Goal: Information Seeking & Learning: Check status

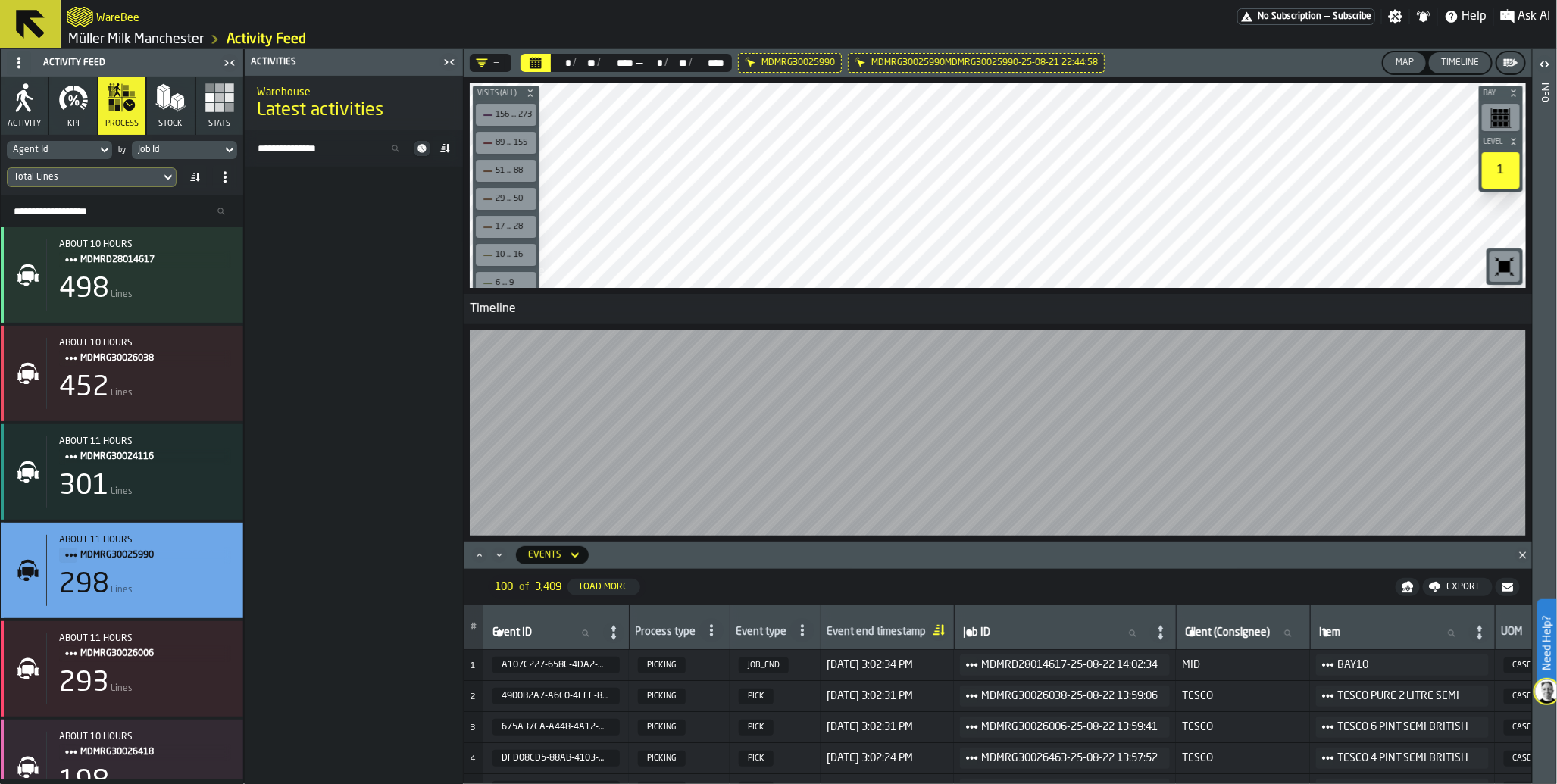
scroll to position [8394, 0]
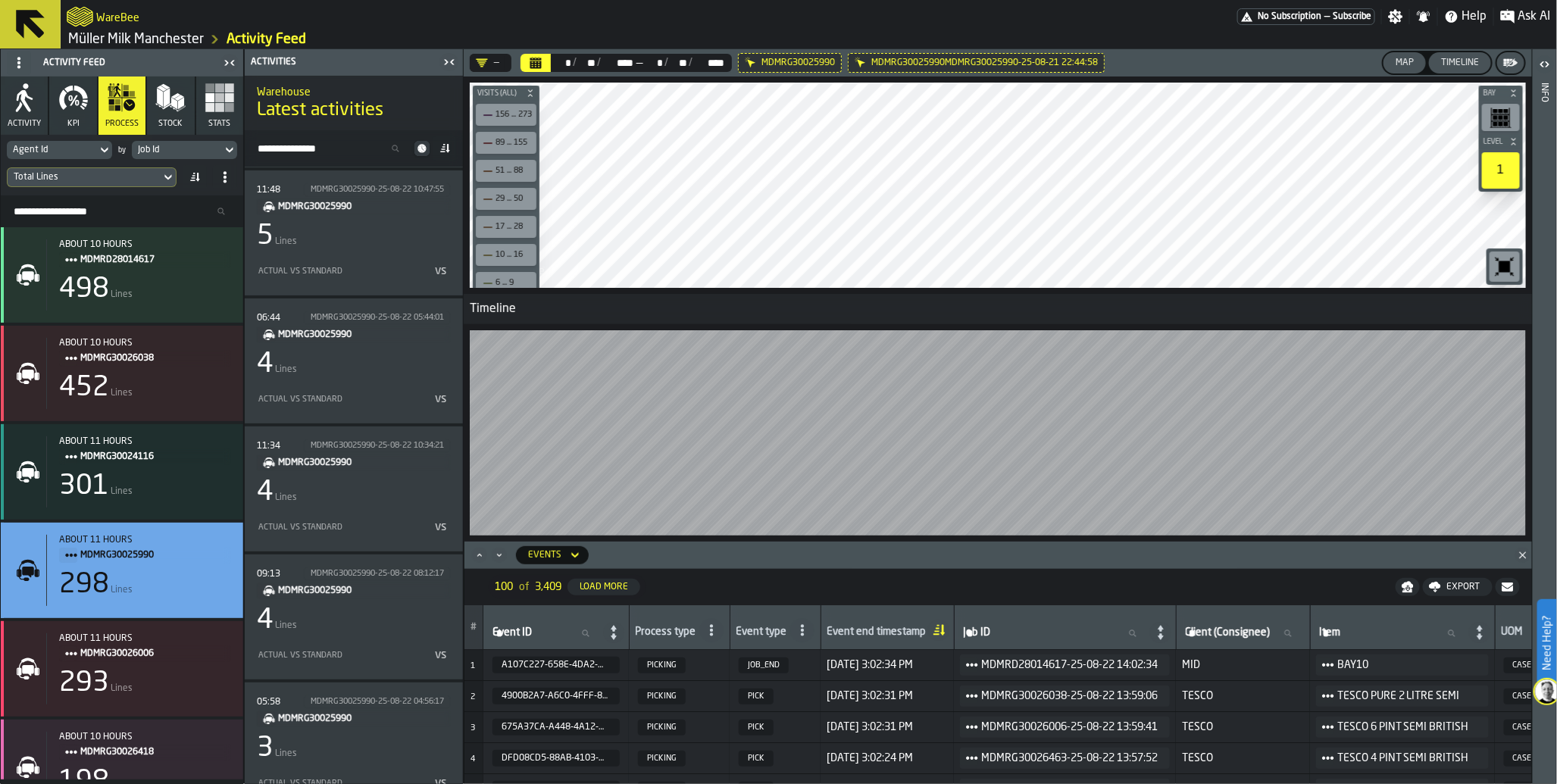
click at [1269, 17] on span "No Subscription" at bounding box center [1288, 17] width 63 height 11
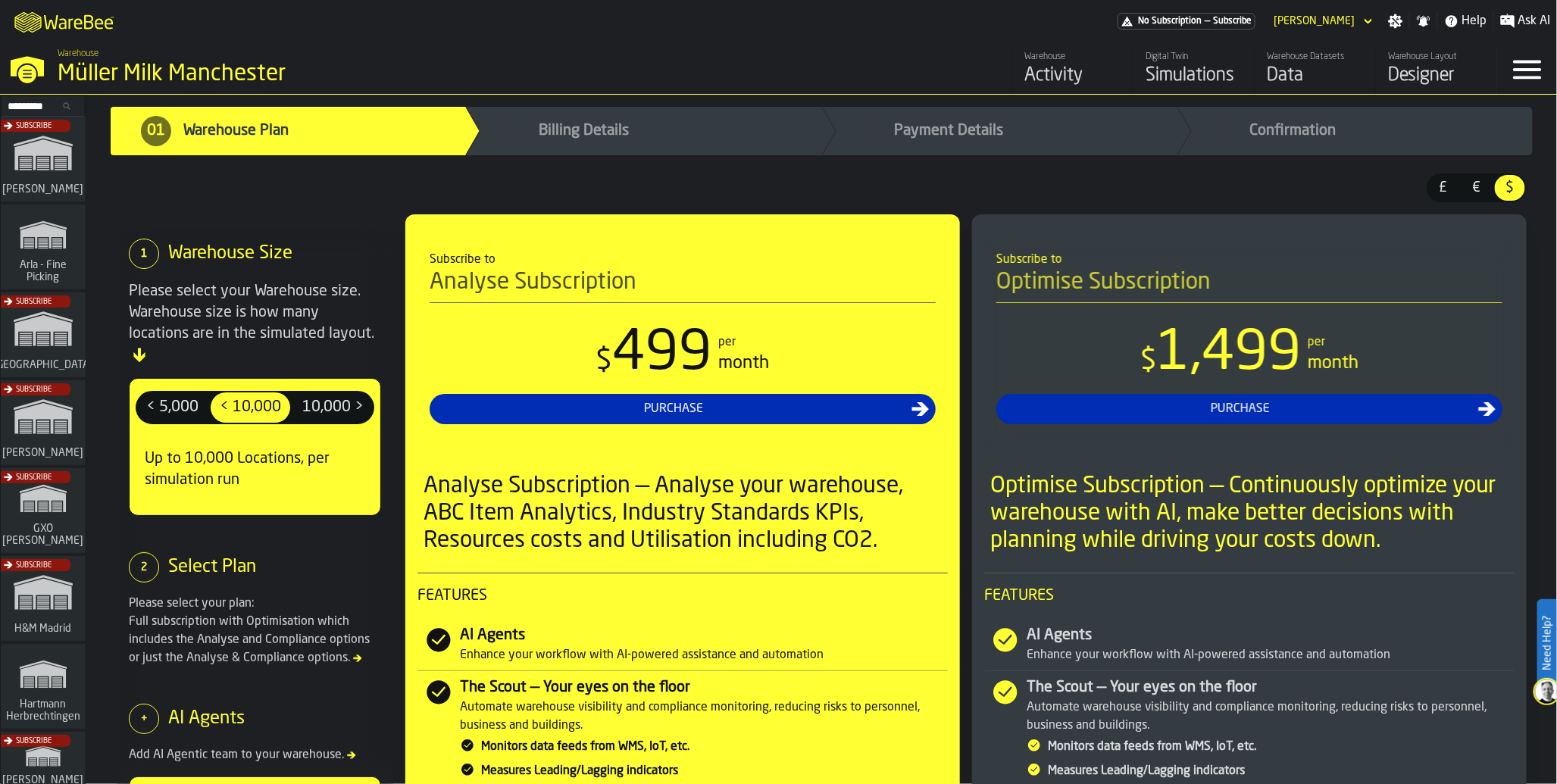
click at [26, 515] on div "Subscribe" at bounding box center [40, 515] width 85 height 88
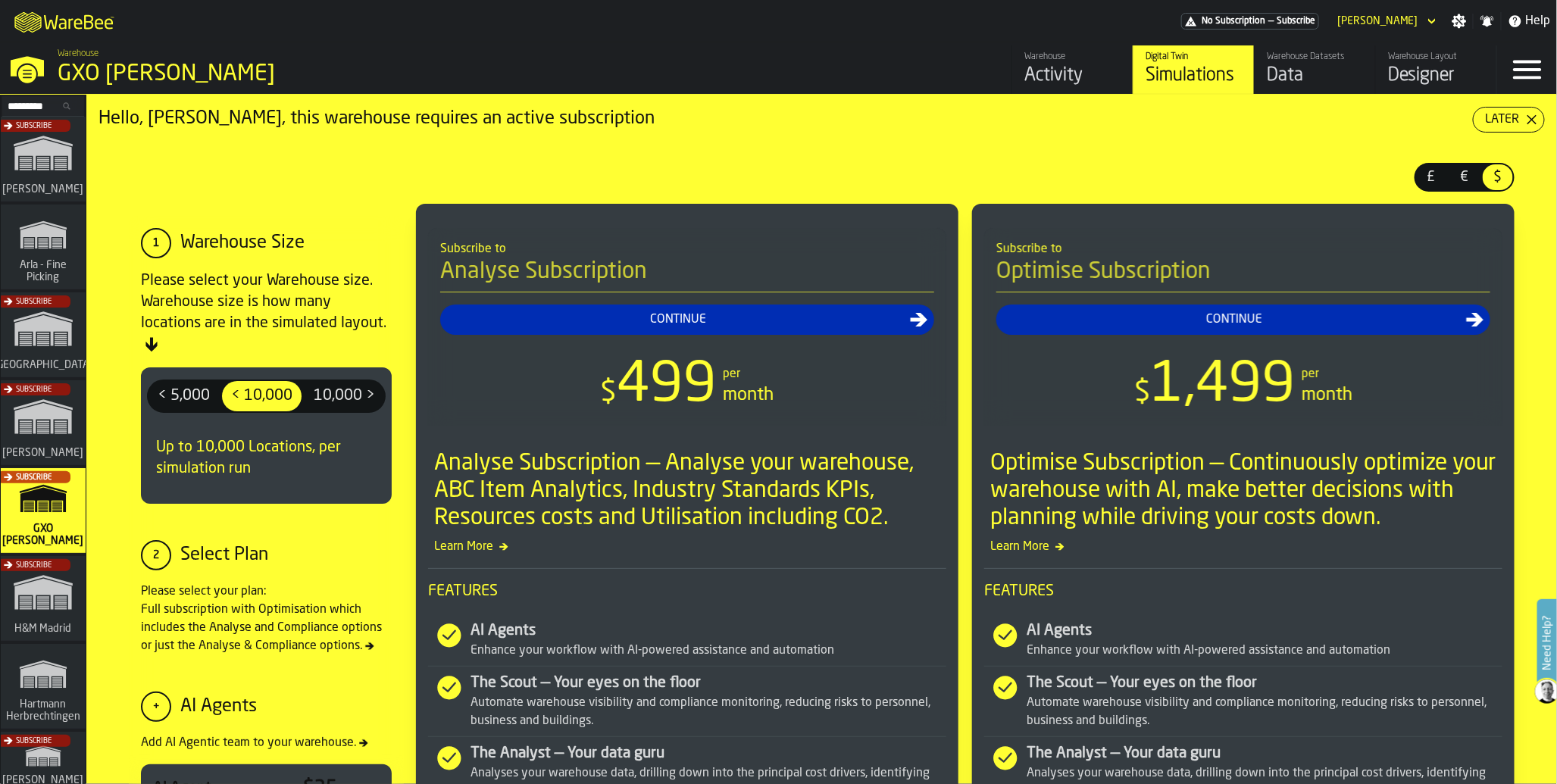
click at [1039, 76] on div "Activity" at bounding box center [1073, 75] width 96 height 24
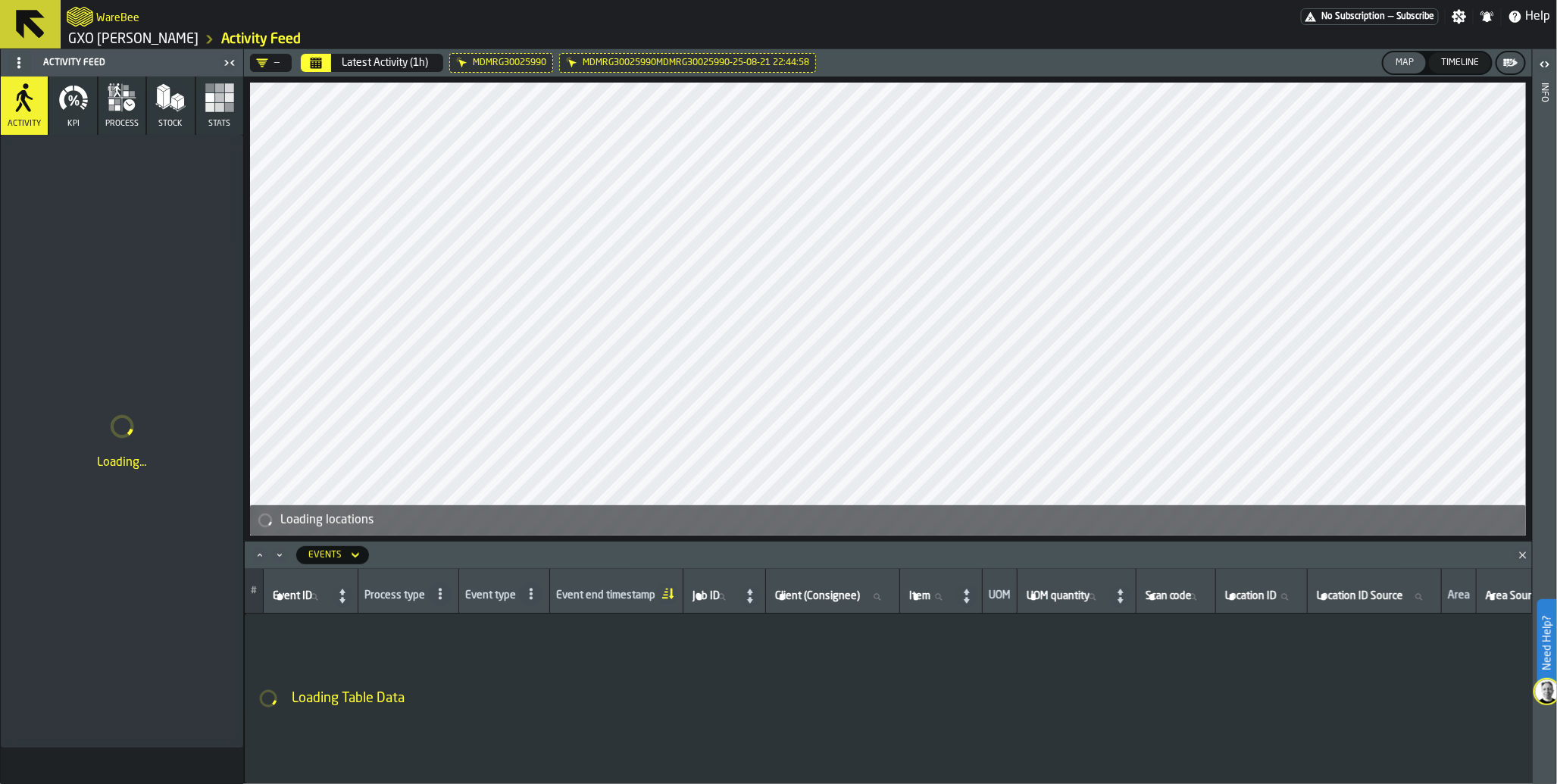
click at [1466, 62] on div "Timeline" at bounding box center [1459, 62] width 50 height 11
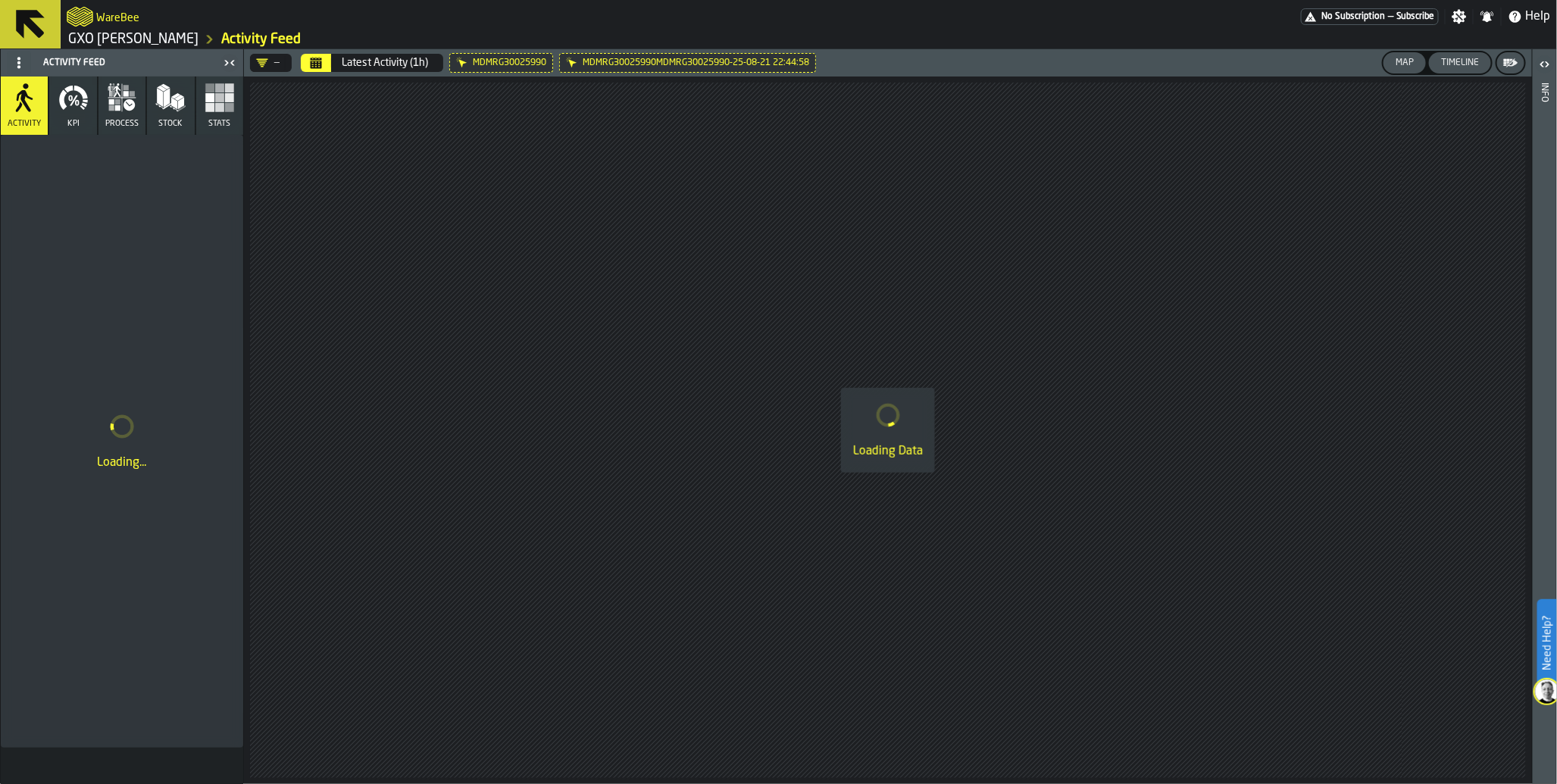
click at [377, 64] on div "Latest Activity (1h)" at bounding box center [385, 62] width 86 height 12
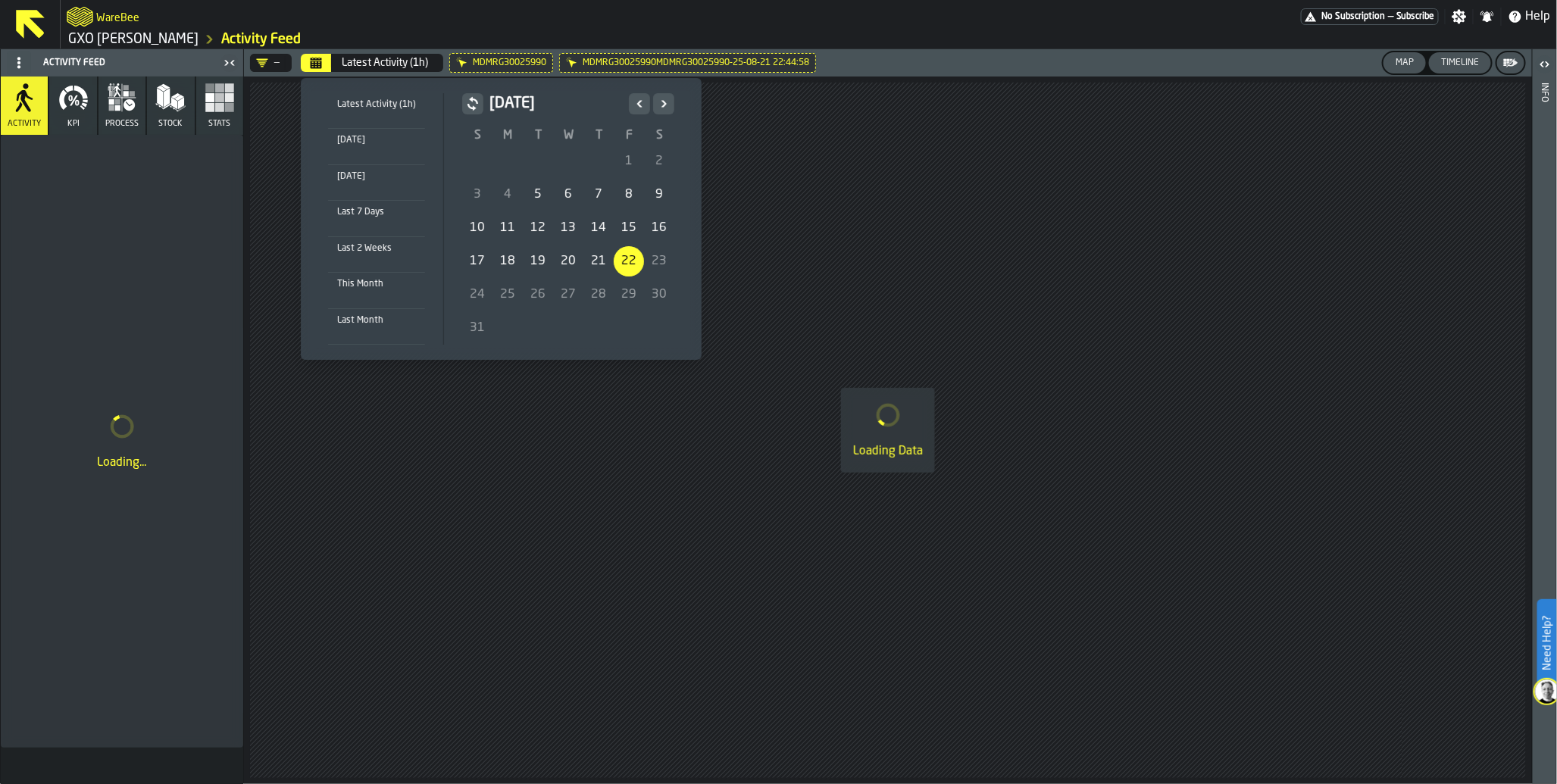
click at [377, 208] on div "Last 7 Days" at bounding box center [376, 212] width 97 height 17
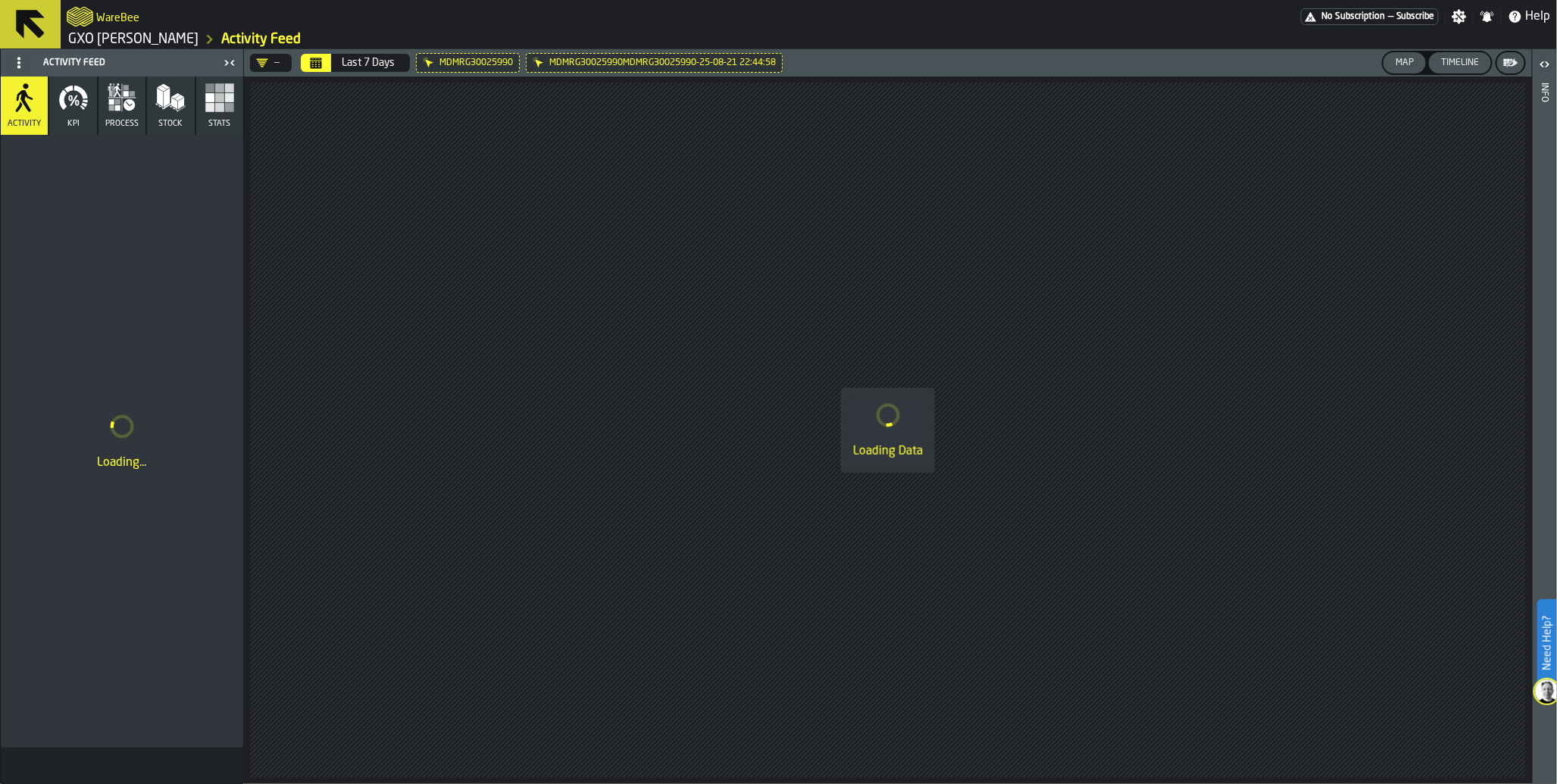
click at [0, 0] on icon at bounding box center [0, 0] width 0 height 0
click at [1410, 69] on button "Map" at bounding box center [1404, 63] width 42 height 21
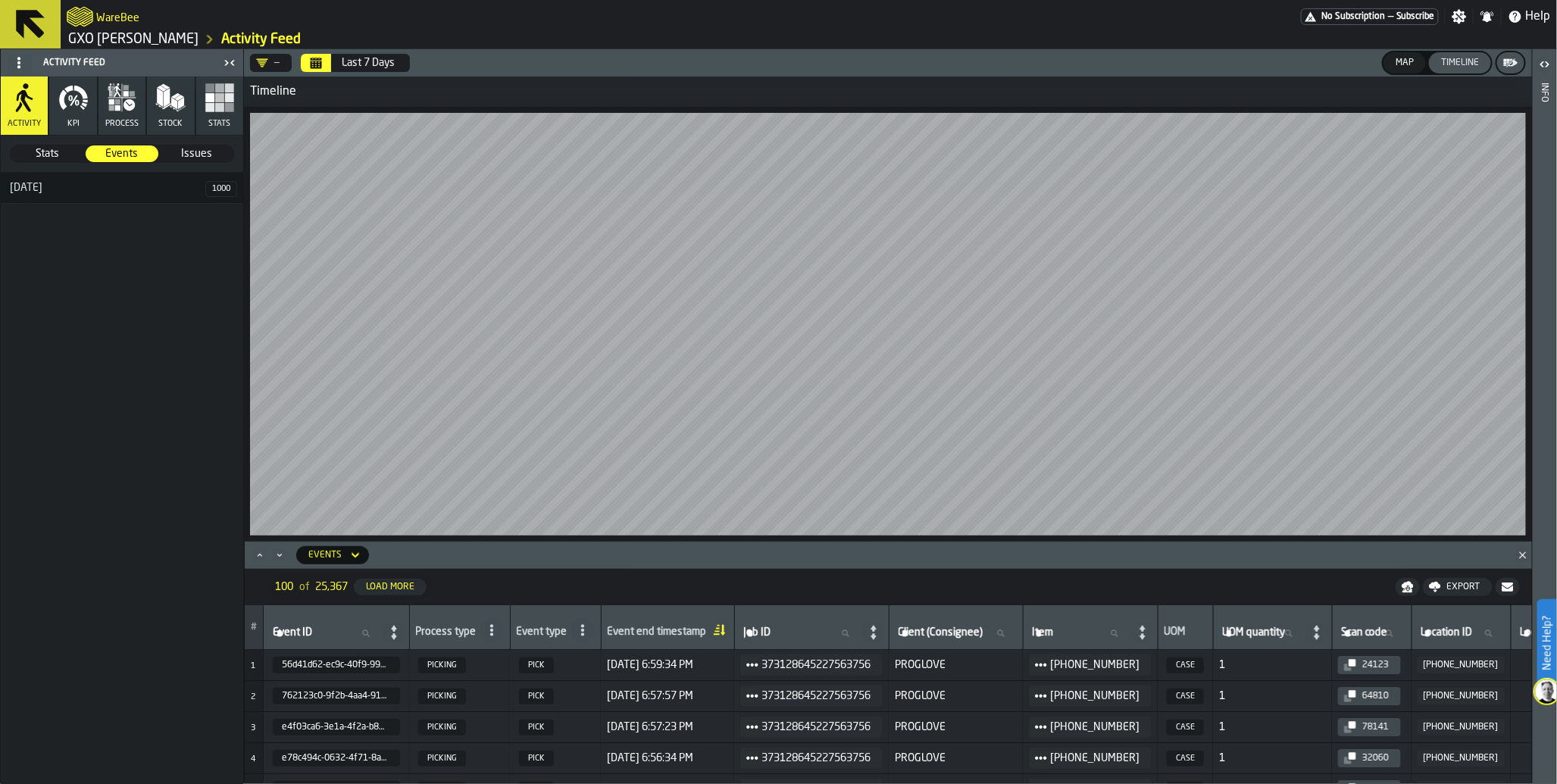
click at [130, 110] on icon "button" at bounding box center [121, 98] width 30 height 30
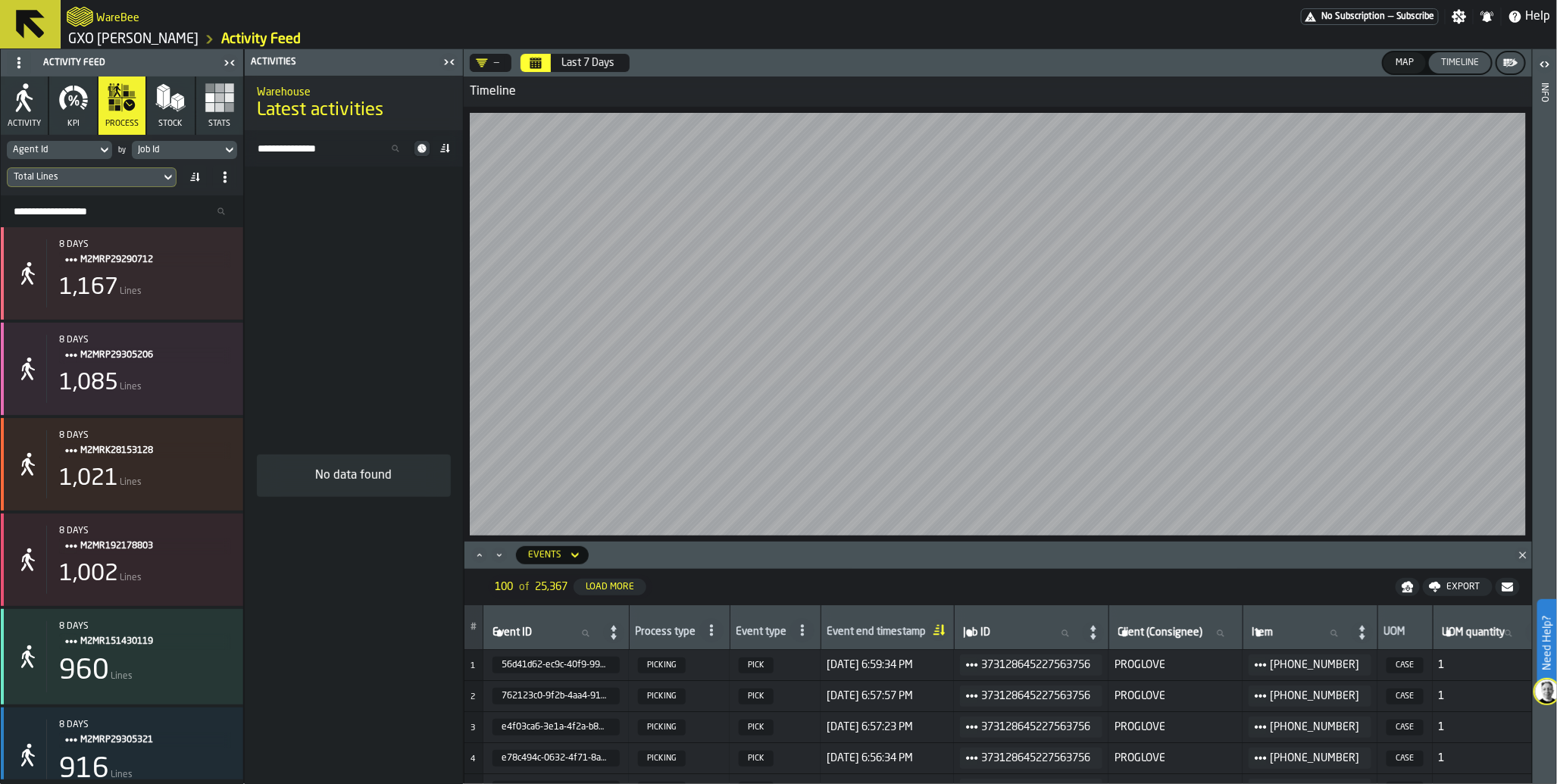
click at [570, 65] on div "Last 7 Days" at bounding box center [588, 62] width 53 height 12
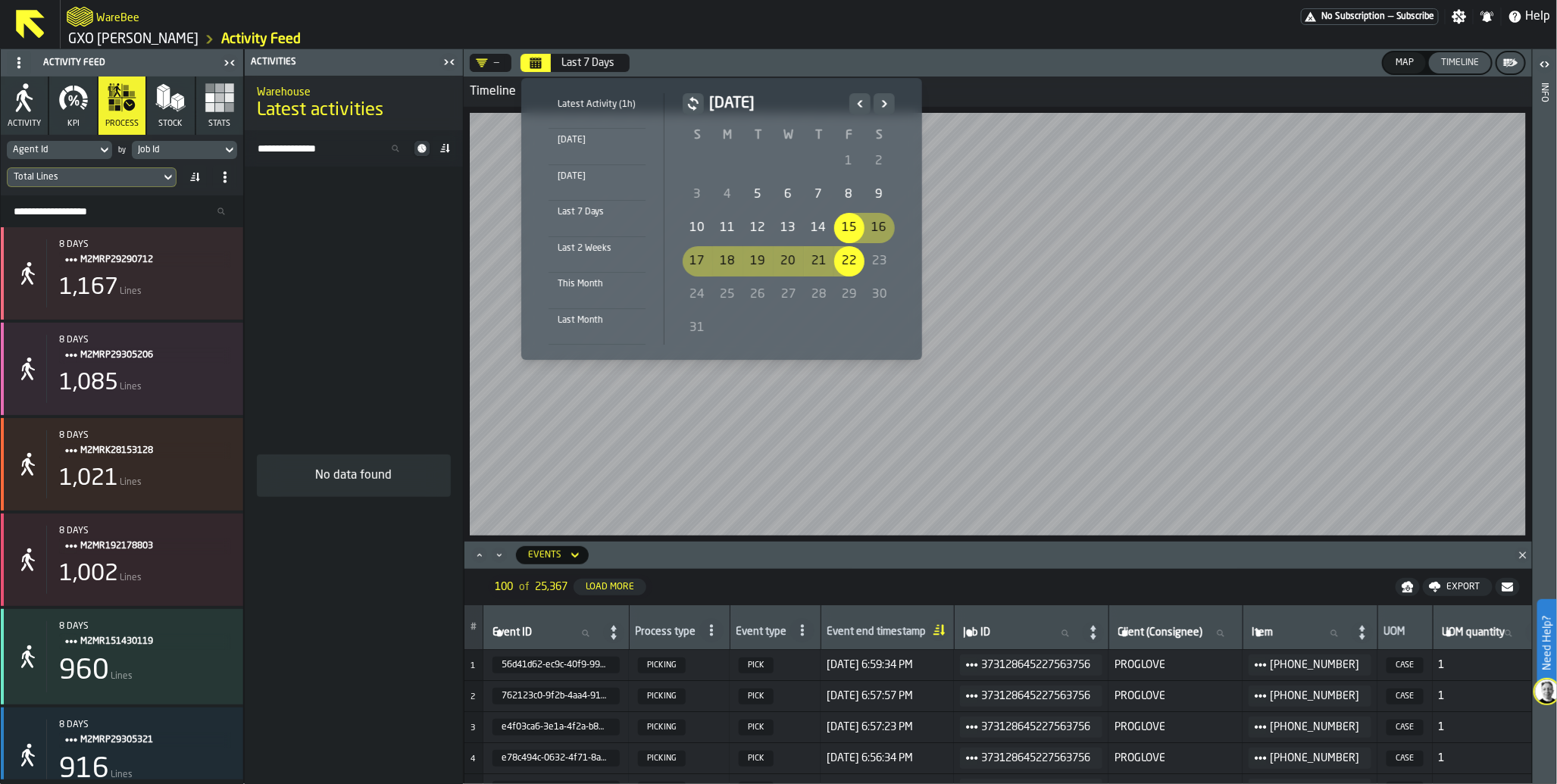
click at [597, 144] on div "Today" at bounding box center [597, 140] width 97 height 17
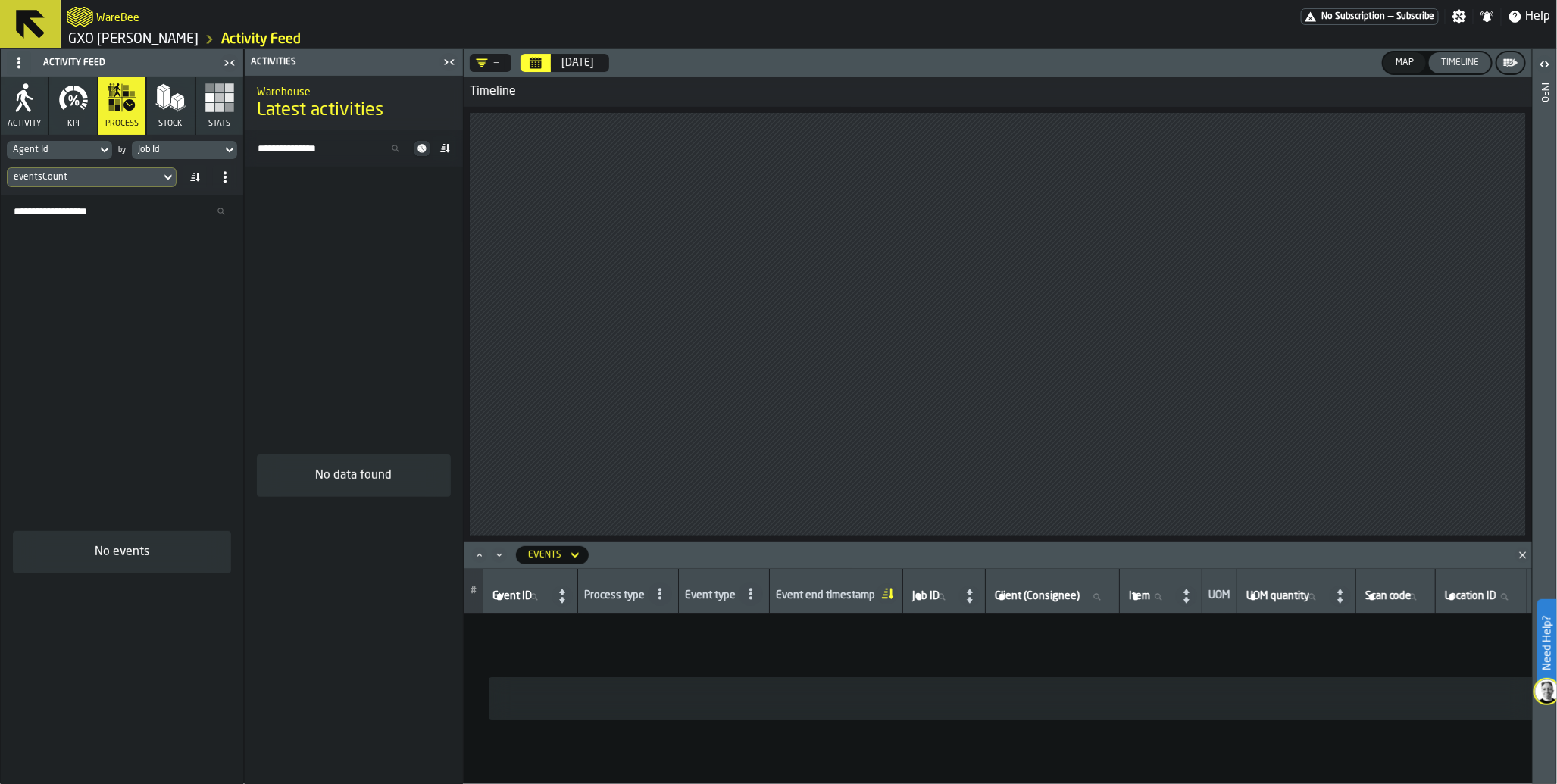
click at [1371, 21] on span "No Subscription" at bounding box center [1353, 17] width 63 height 11
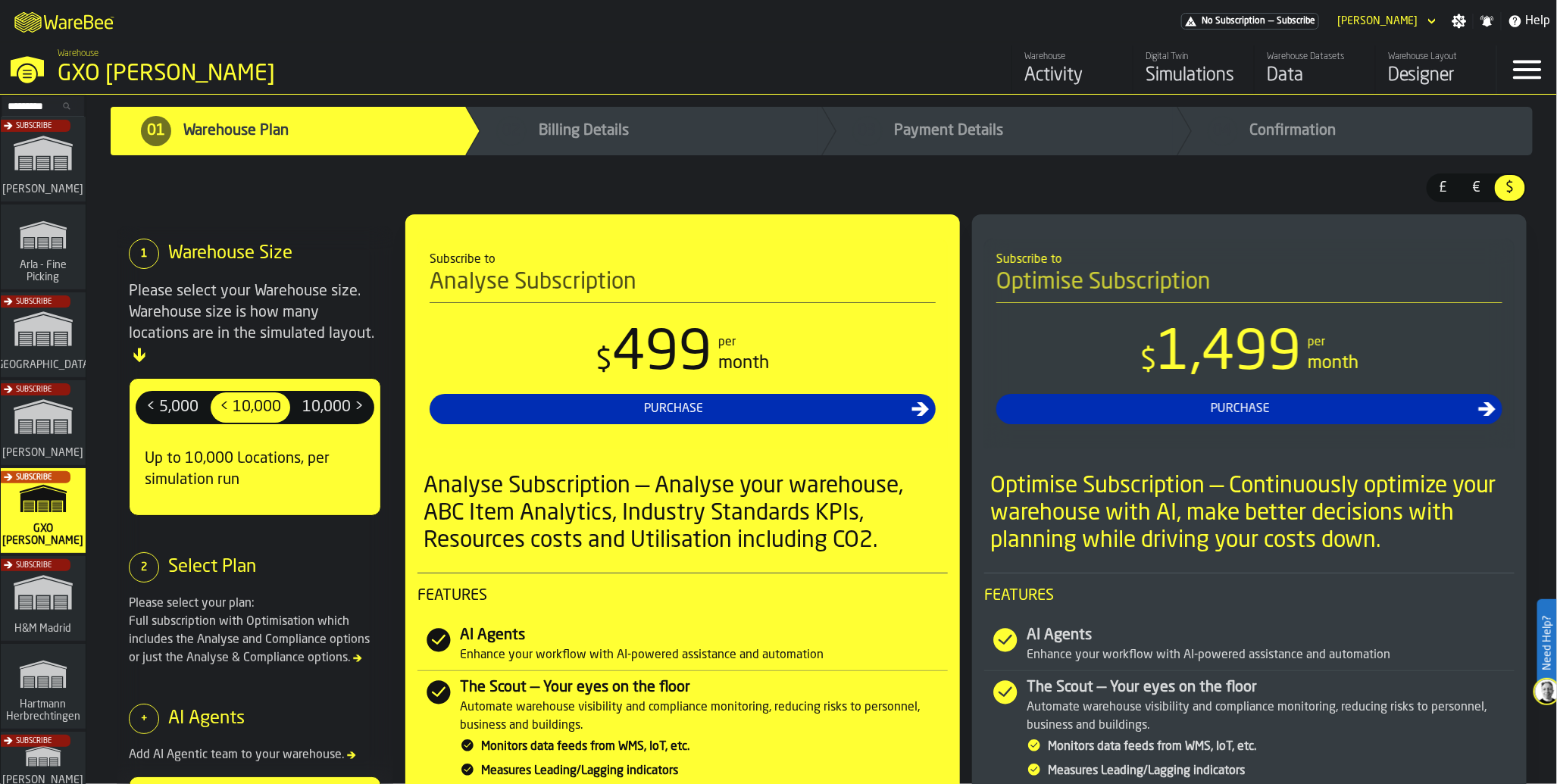
click at [1277, 73] on div "Data" at bounding box center [1315, 75] width 96 height 24
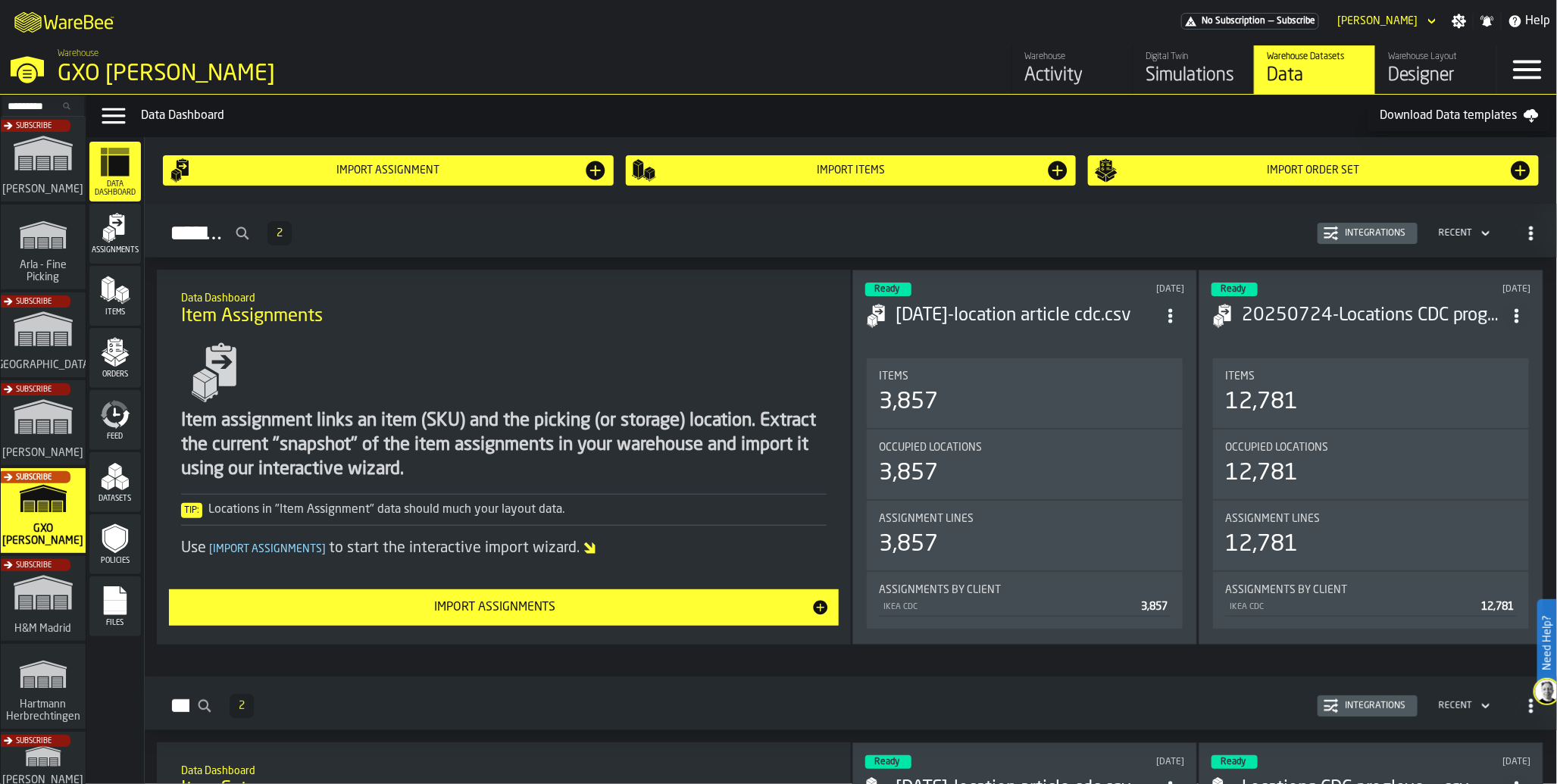
click at [119, 407] on icon "menu Feed" at bounding box center [114, 414] width 30 height 30
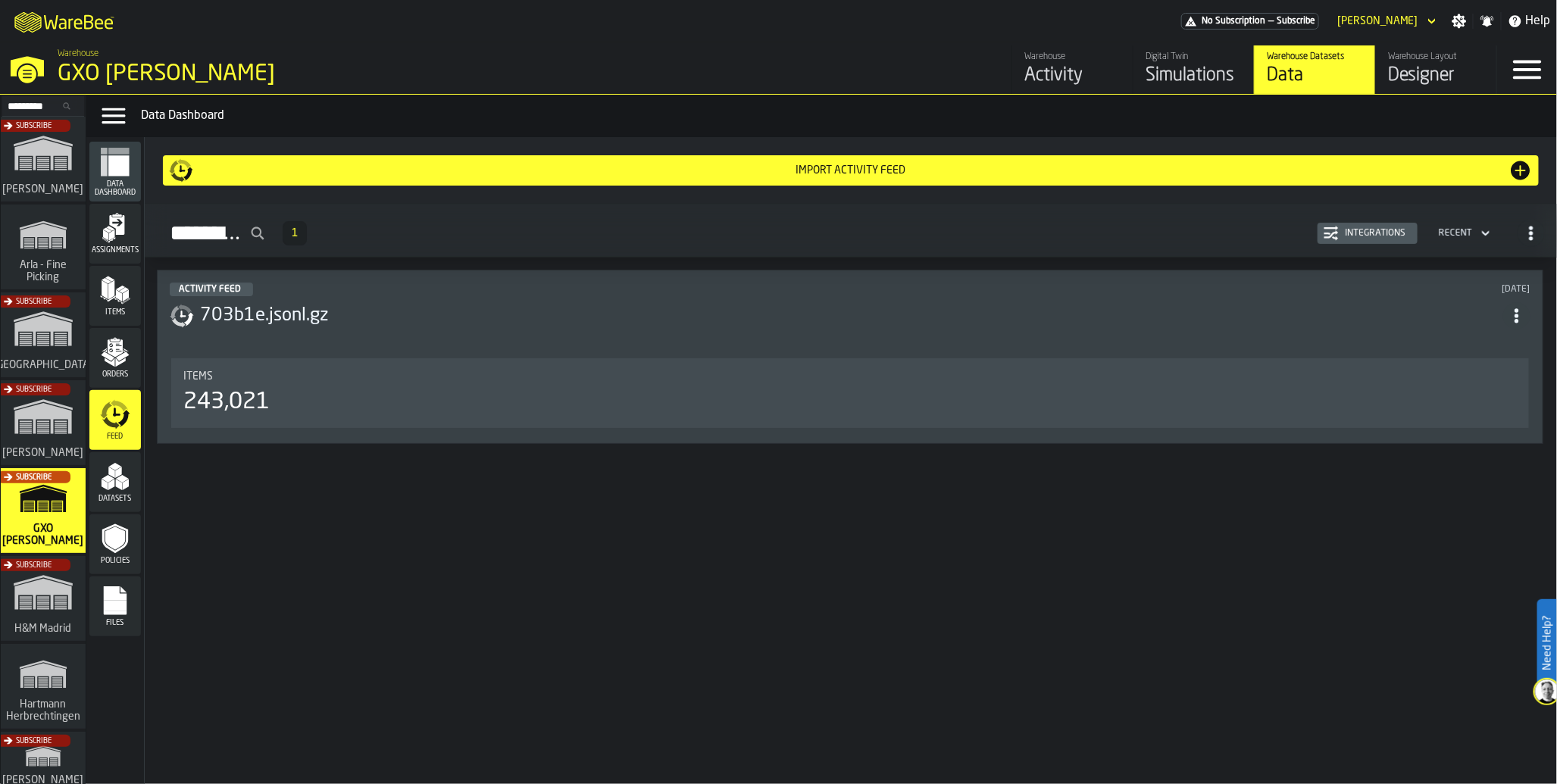
click at [282, 404] on div "243,021" at bounding box center [850, 402] width 1333 height 27
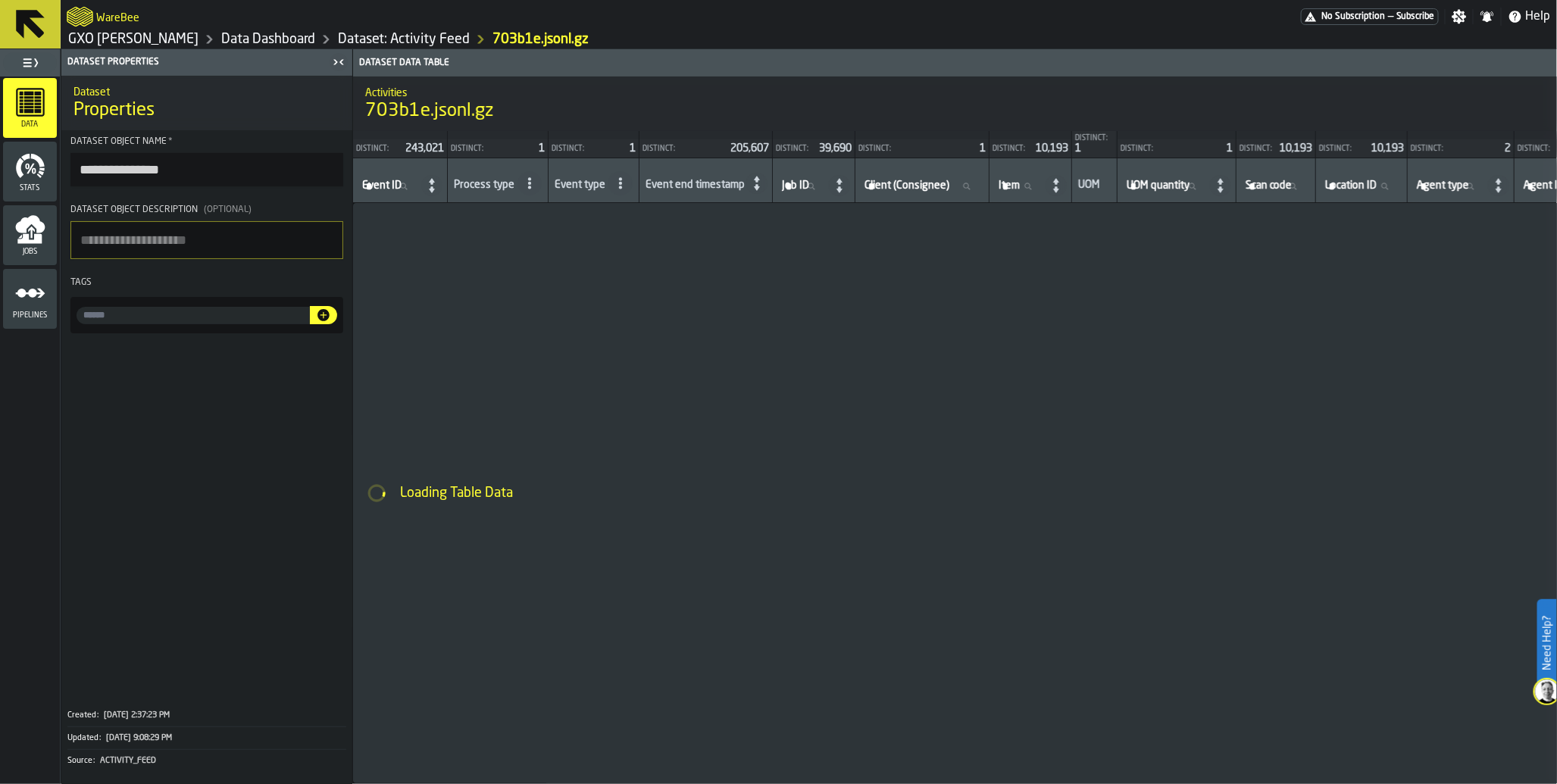
click at [39, 225] on icon "menu Jobs" at bounding box center [30, 224] width 29 height 18
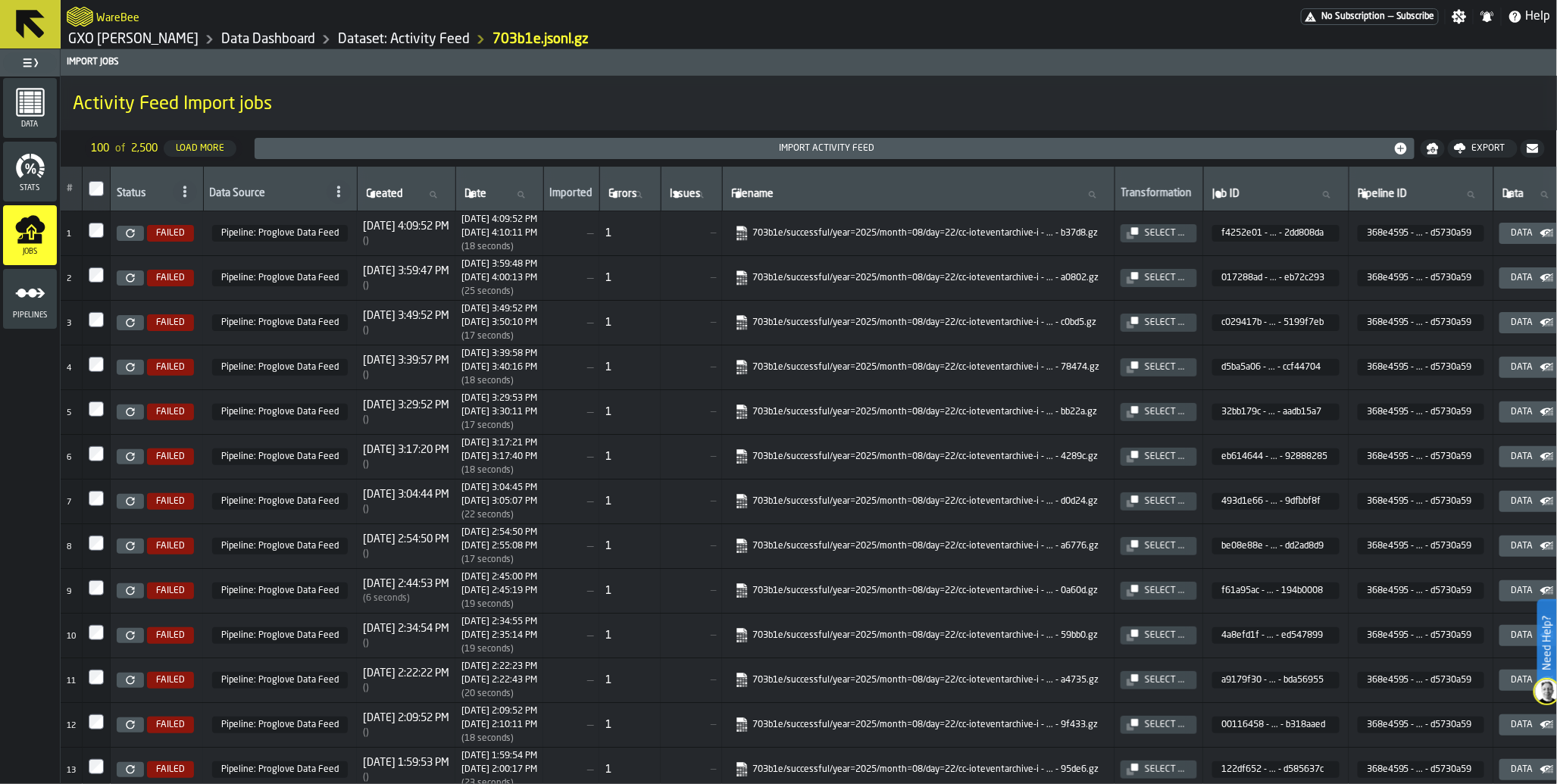
click at [132, 239] on link at bounding box center [130, 233] width 27 height 16
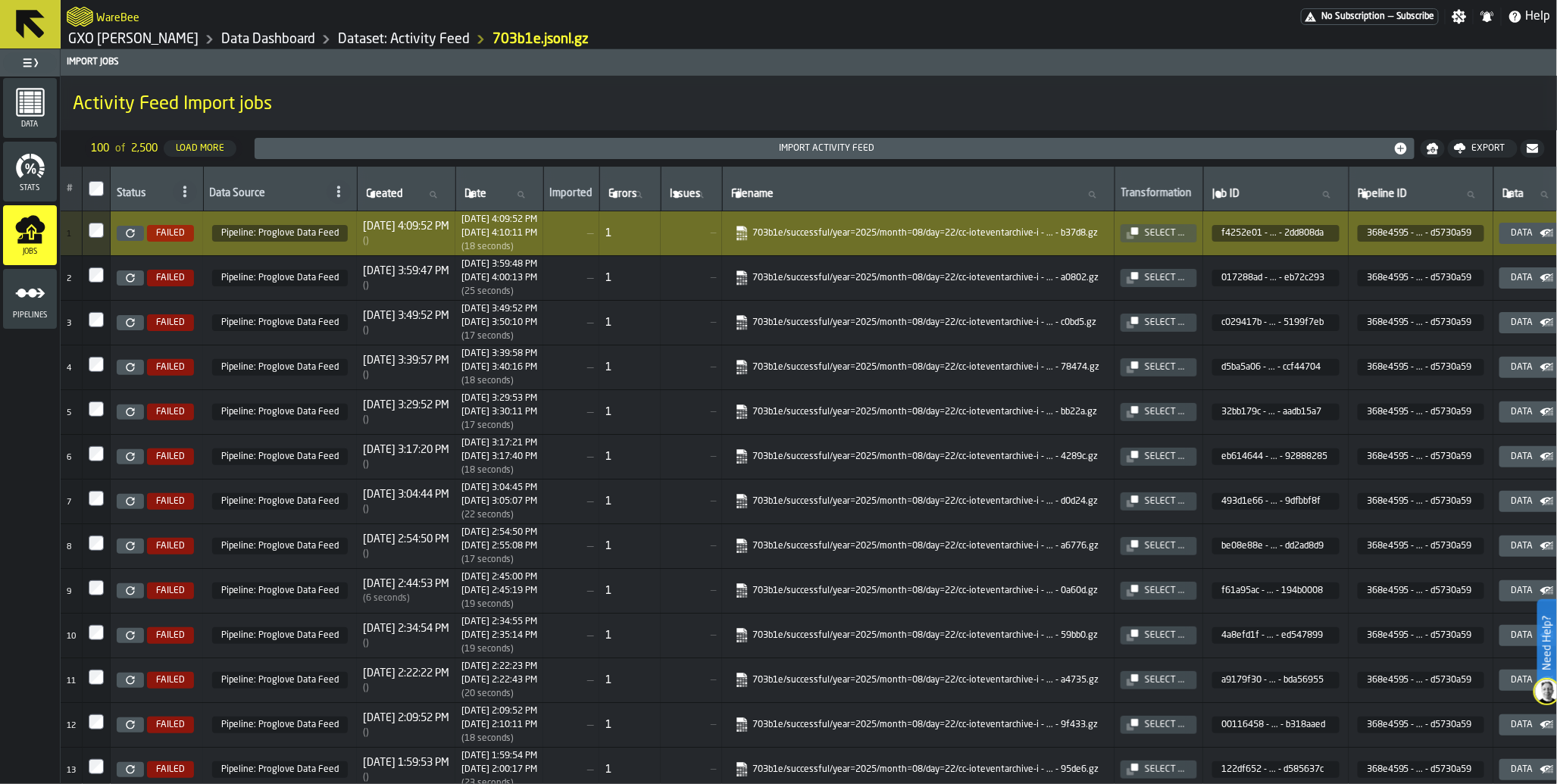
click at [1356, 18] on span "No Subscription" at bounding box center [1353, 17] width 63 height 11
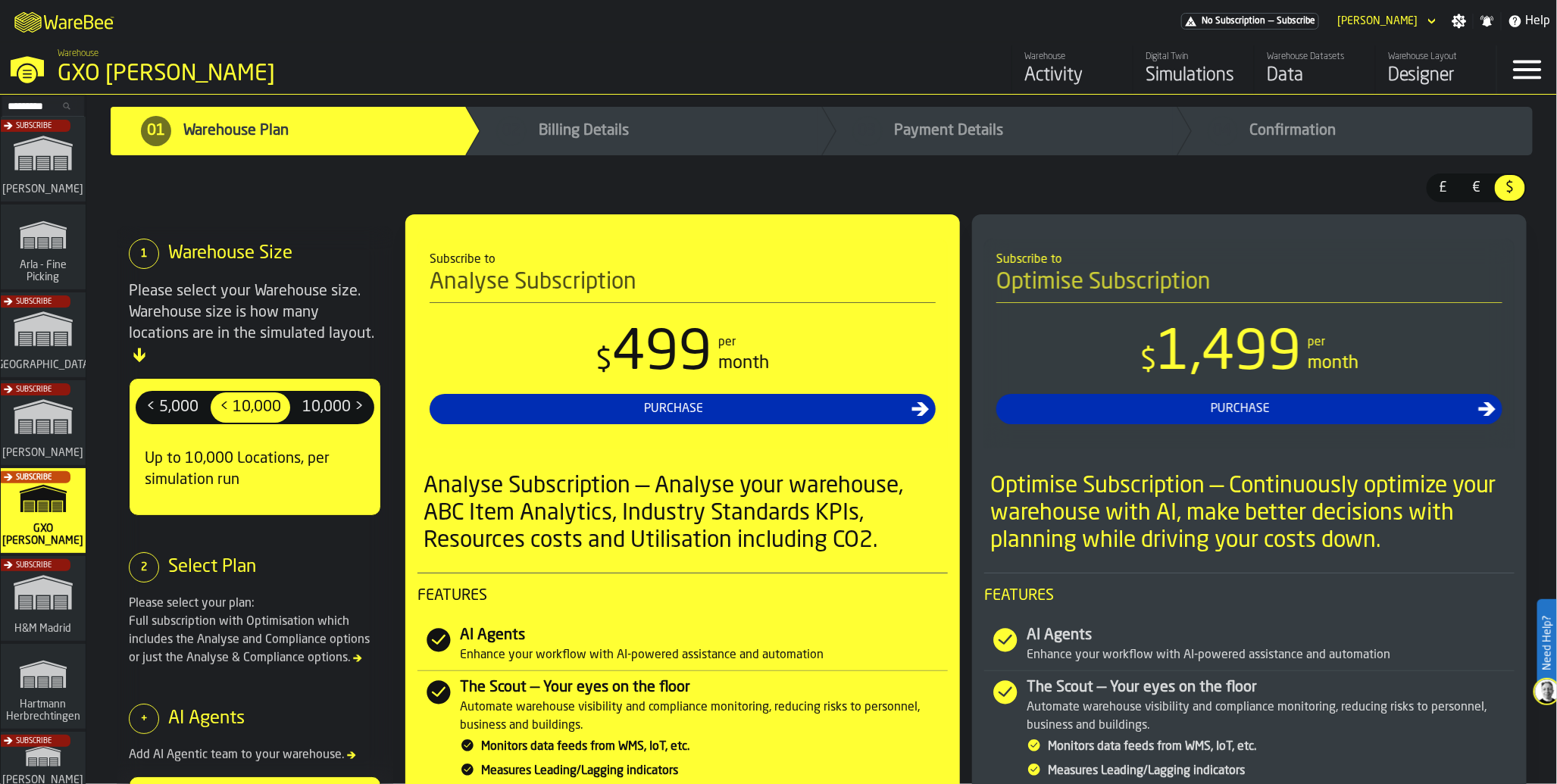
click at [1041, 69] on div "Activity" at bounding box center [1073, 75] width 96 height 24
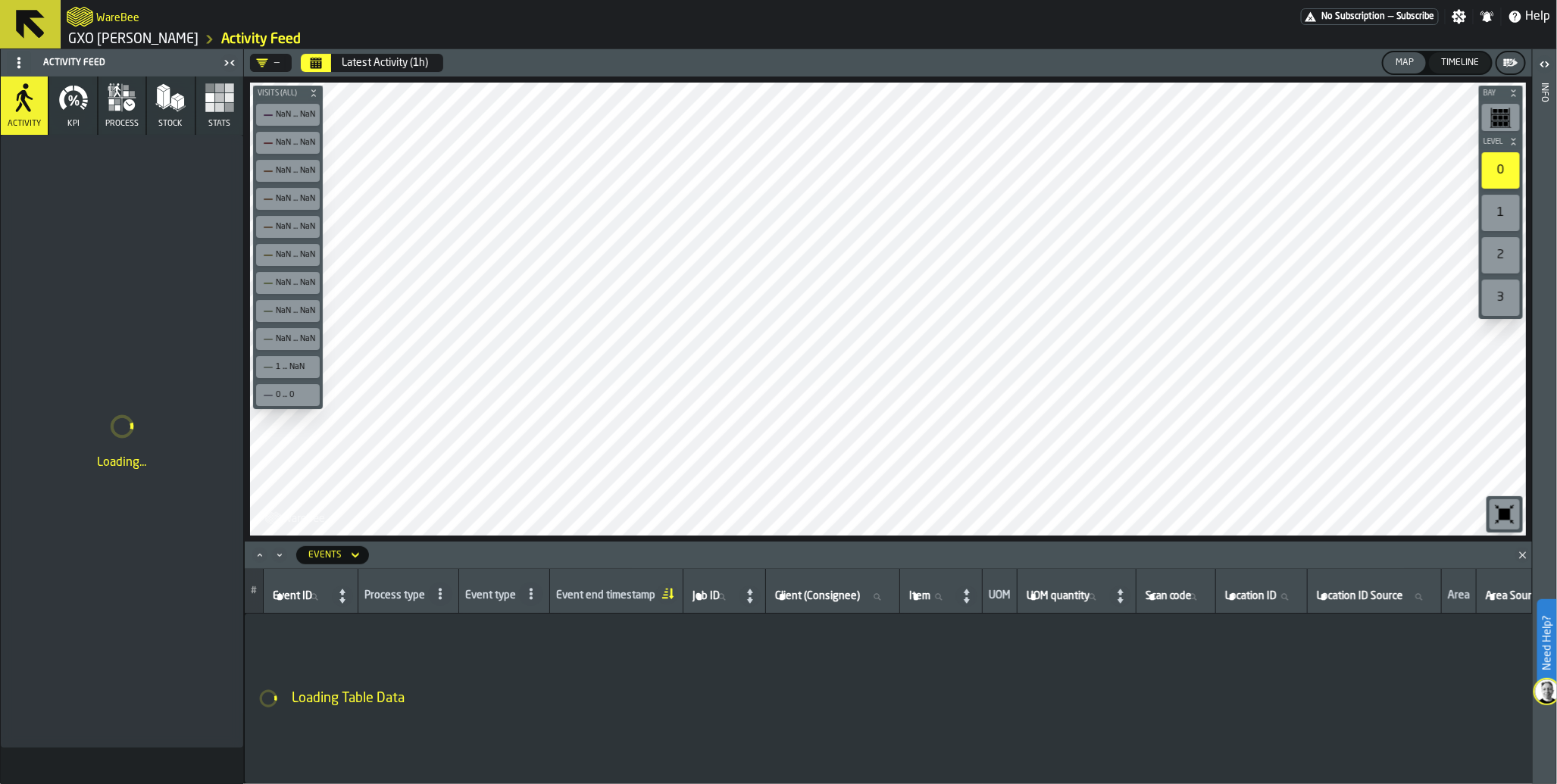
click at [384, 69] on button "Latest Activity (1h)" at bounding box center [384, 62] width 105 height 30
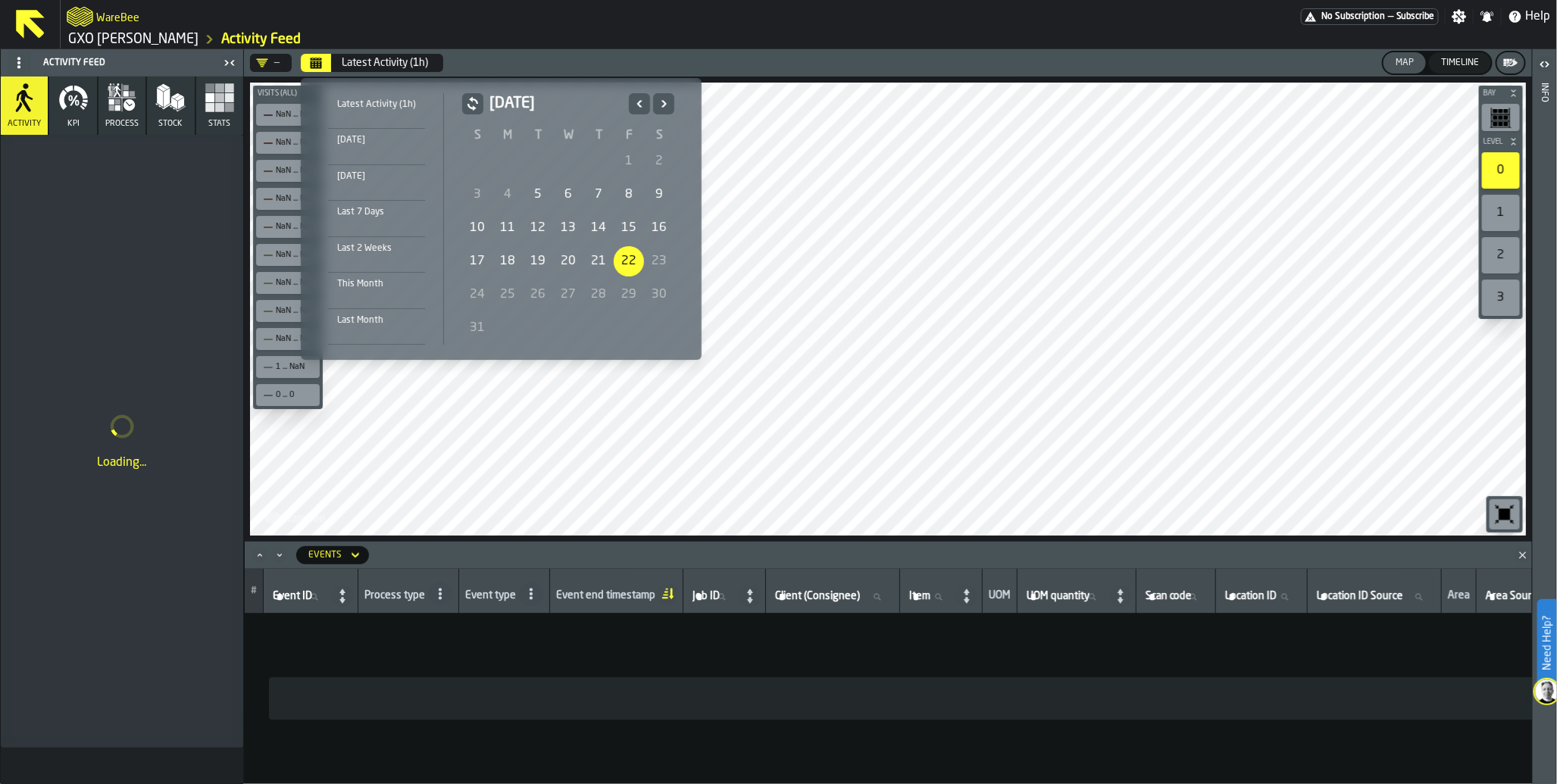
click at [394, 206] on div "Last 7 Days" at bounding box center [376, 212] width 97 height 17
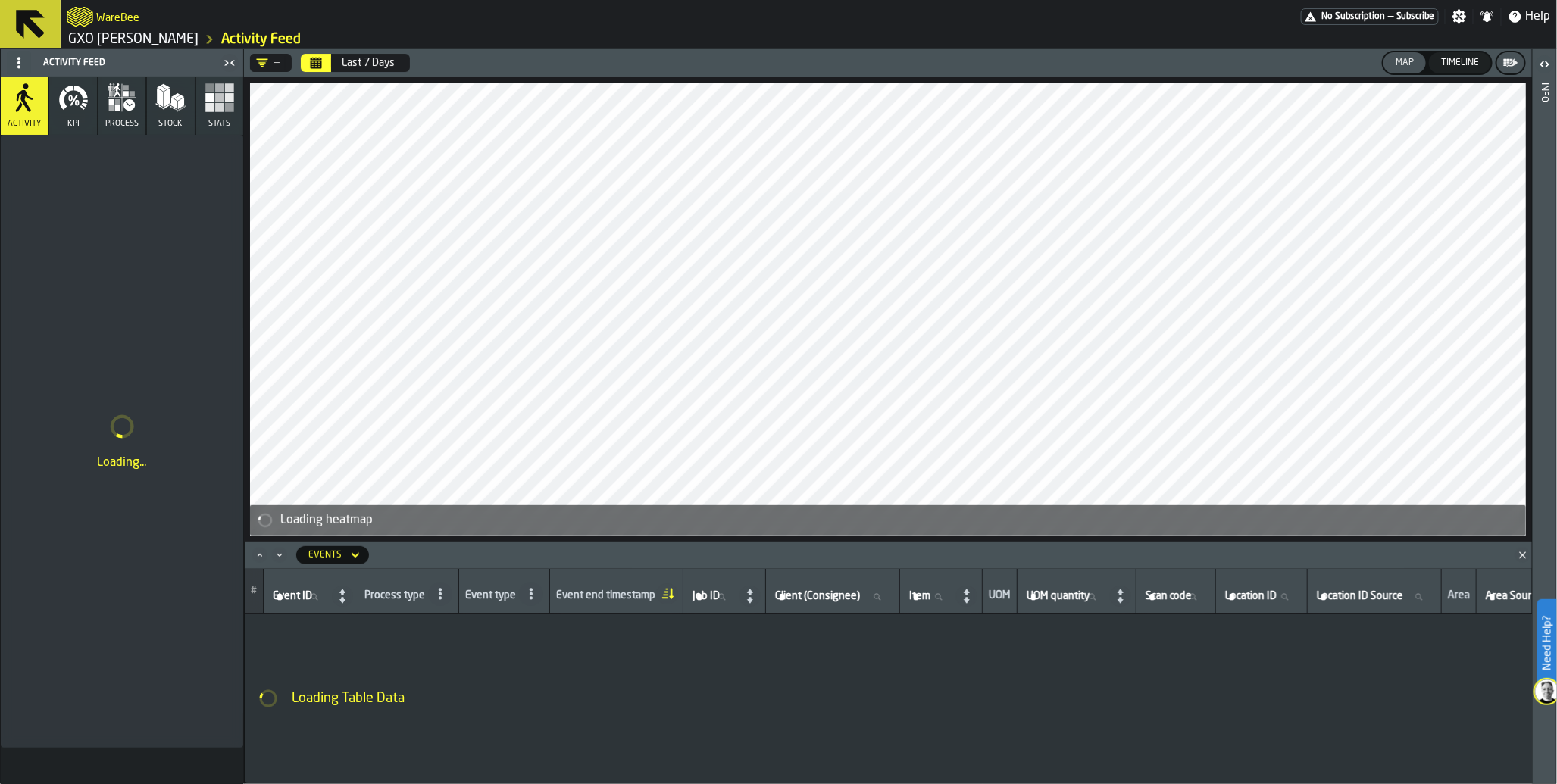
click at [1460, 65] on div "Timeline" at bounding box center [1459, 62] width 50 height 11
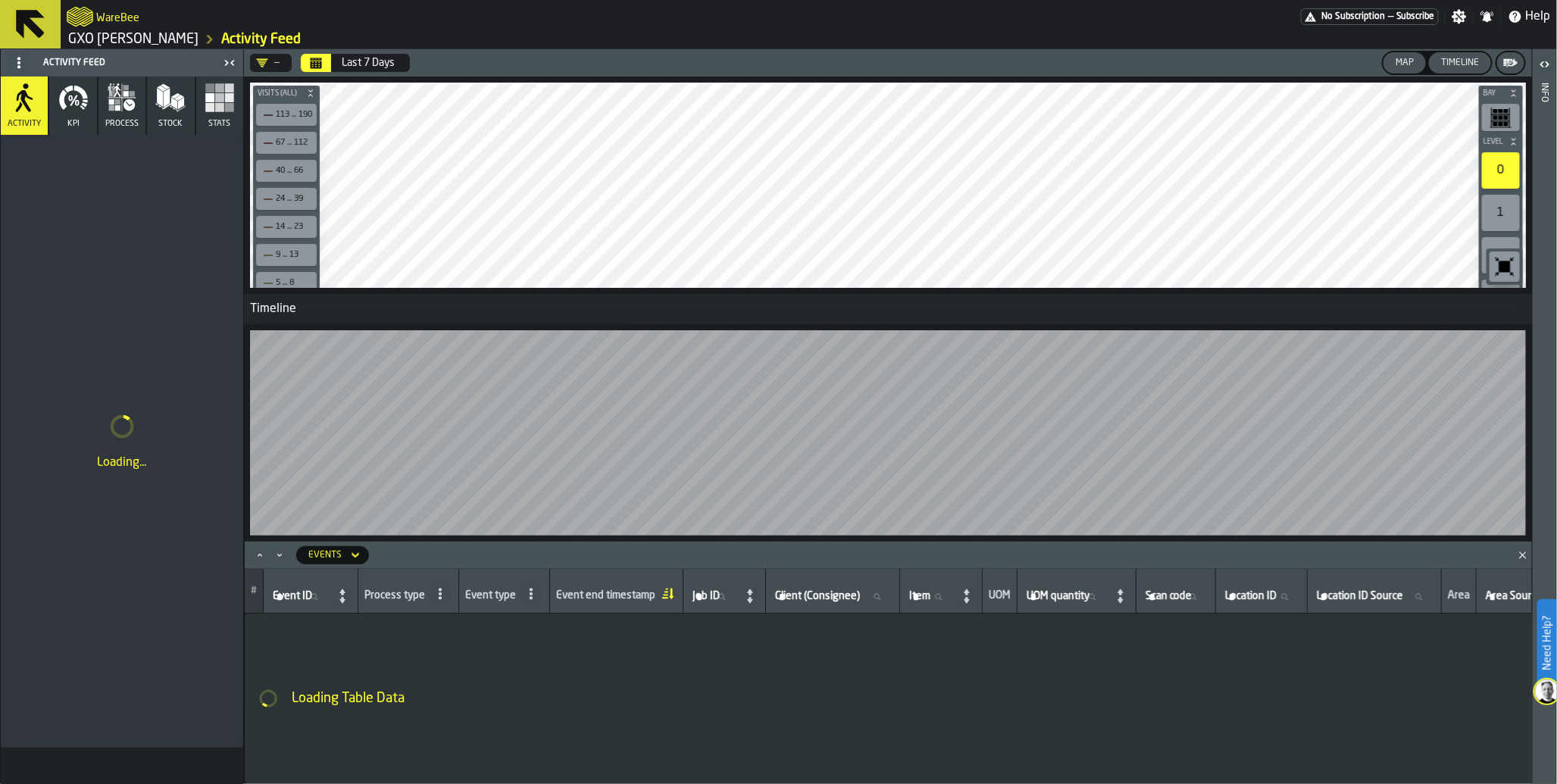
click at [1403, 61] on div "Map" at bounding box center [1404, 62] width 30 height 11
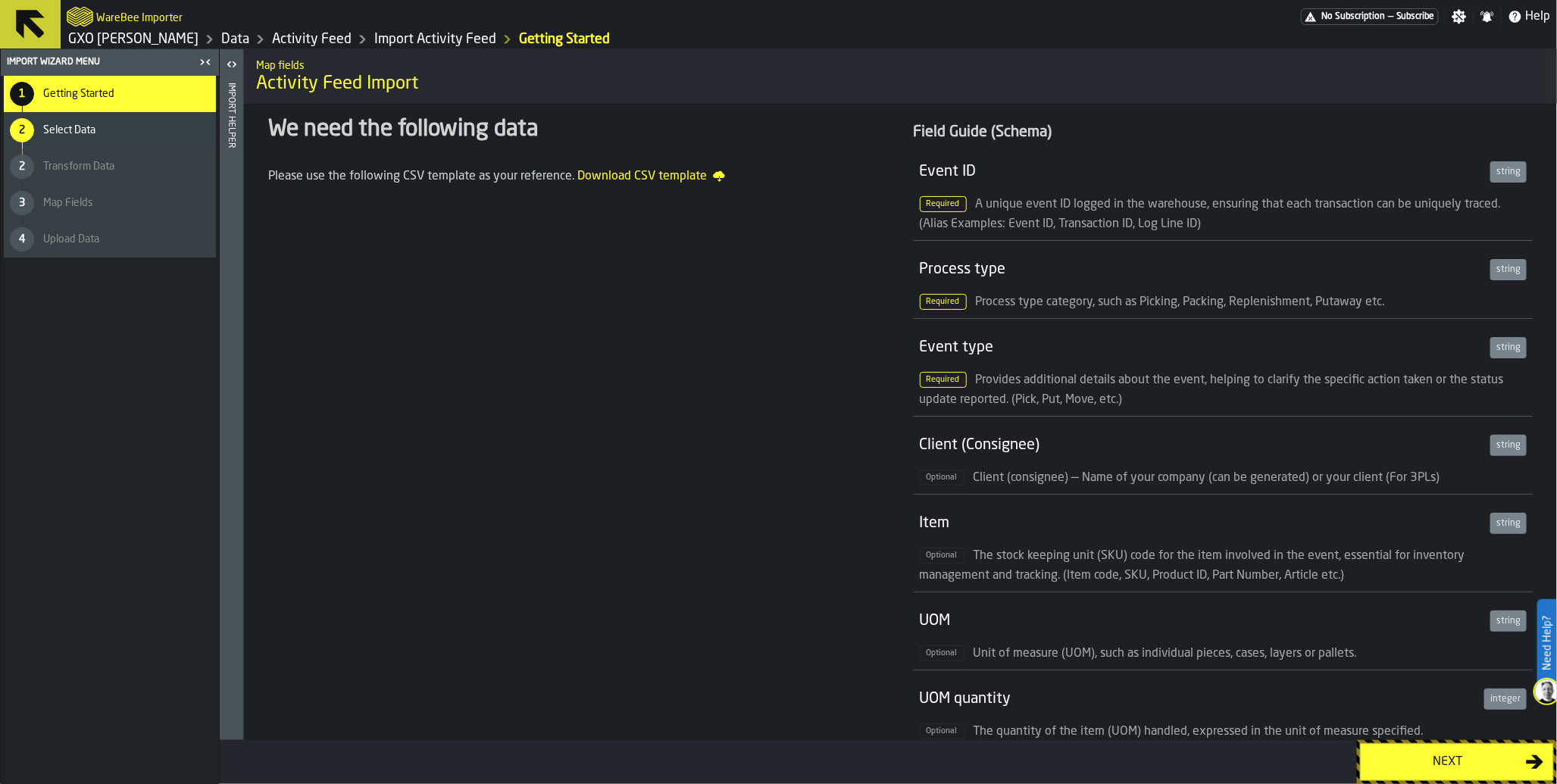
click at [1505, 756] on div "Next" at bounding box center [1448, 762] width 156 height 19
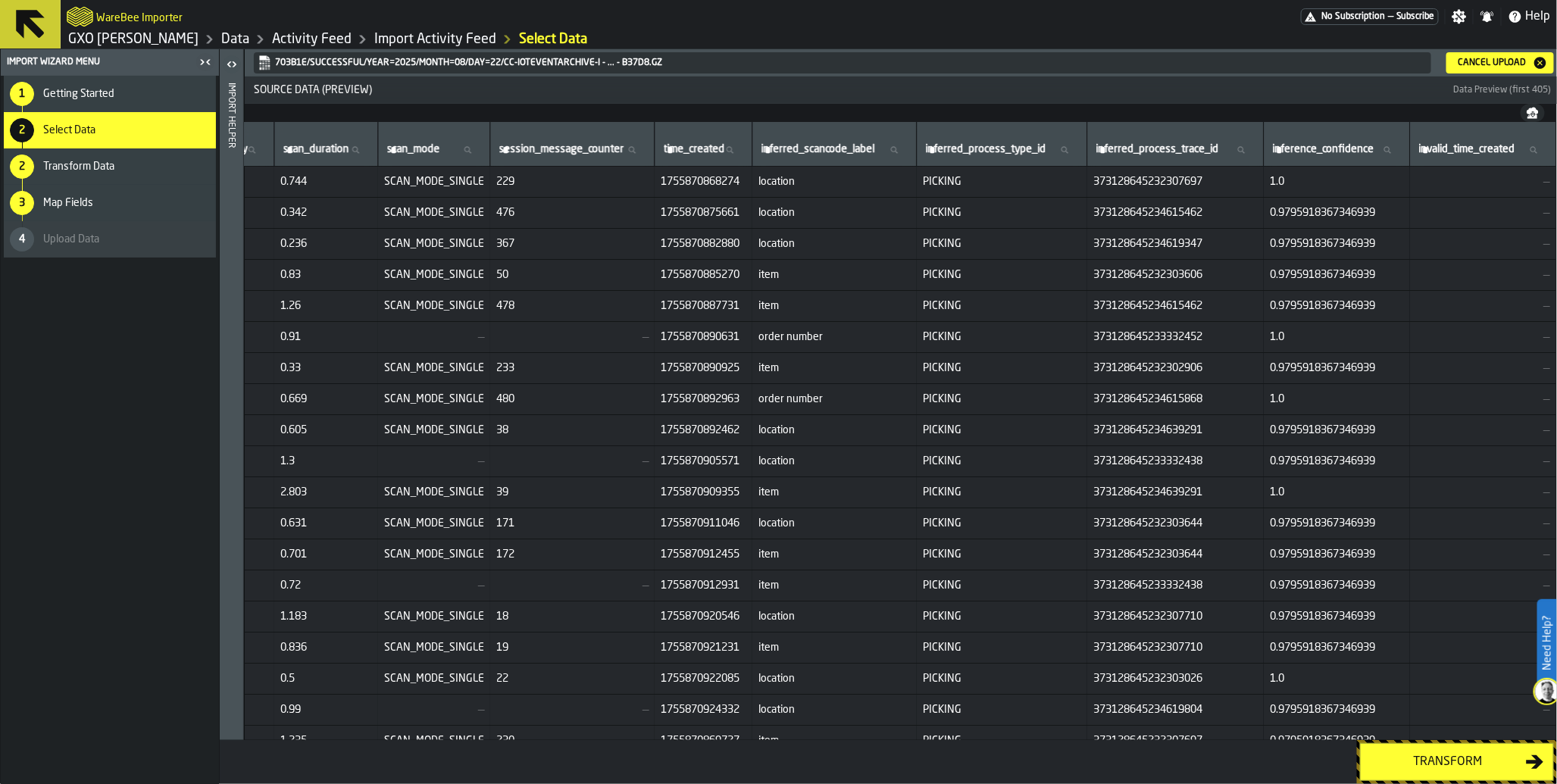
scroll to position [0, 7518]
